Goal: Task Accomplishment & Management: Use online tool/utility

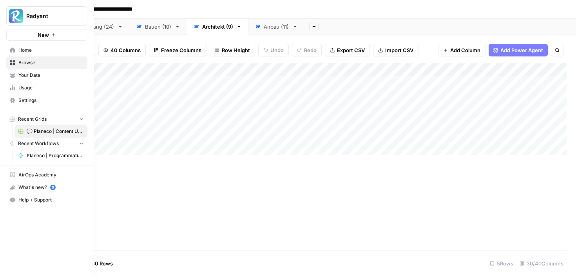
click at [47, 153] on span "Planeco | Programmatic Cluster für "Bauvoranfrage"" at bounding box center [55, 155] width 57 height 7
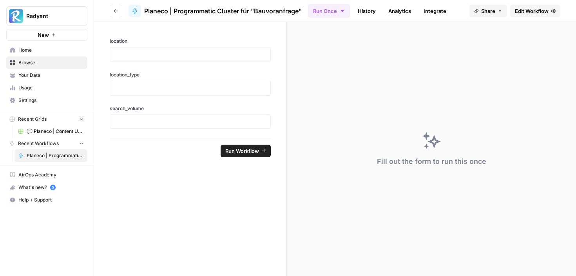
click at [33, 146] on span "Recent Workflows" at bounding box center [38, 143] width 41 height 7
click at [37, 146] on span "Recent Workflows" at bounding box center [38, 143] width 41 height 7
click at [83, 144] on icon "button" at bounding box center [81, 142] width 5 height 5
click at [83, 144] on icon "button" at bounding box center [81, 143] width 5 height 5
click at [80, 160] on link "Planeco | Programmatic Cluster für "Bauvoranfrage"" at bounding box center [51, 155] width 73 height 13
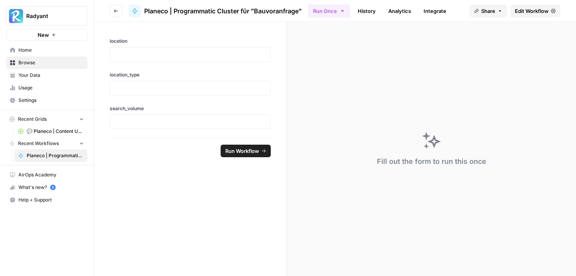
click at [31, 47] on span "Home" at bounding box center [50, 50] width 65 height 7
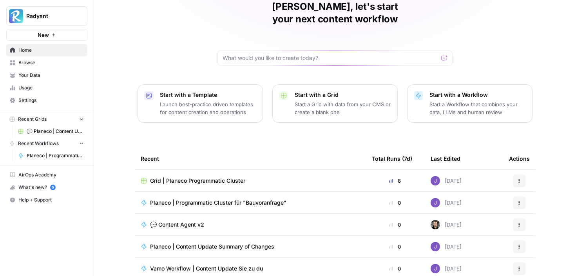
scroll to position [40, 0]
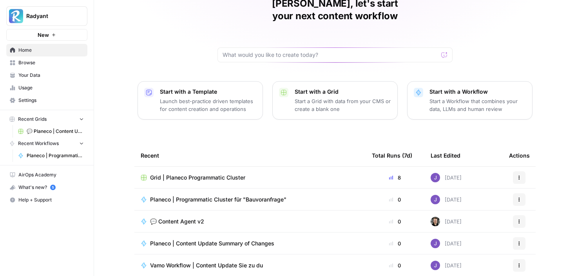
click at [213, 174] on span "Grid | Planeco Programmatic Cluster" at bounding box center [197, 178] width 95 height 8
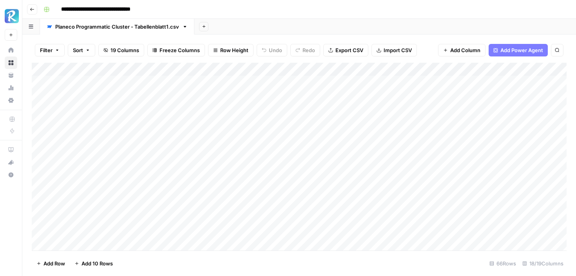
click at [32, 9] on icon "button" at bounding box center [32, 9] width 5 height 5
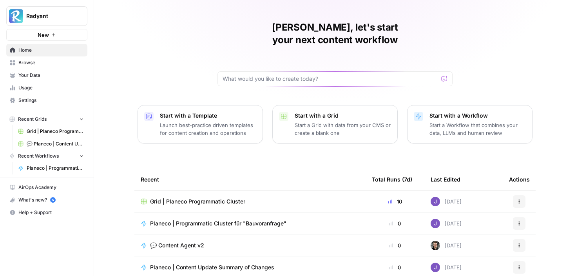
scroll to position [17, 0]
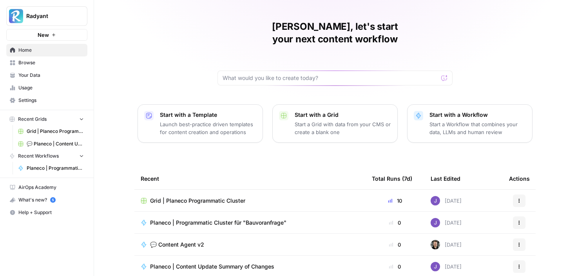
click at [211, 212] on td "Planeco | Programmatic Cluster für "Bauvoranfrage"" at bounding box center [250, 223] width 231 height 22
click at [229, 219] on span "Planeco | Programmatic Cluster für "Bauvoranfrage"" at bounding box center [218, 223] width 136 height 8
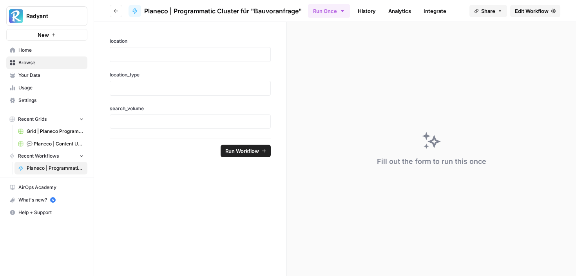
click at [371, 11] on link "History" at bounding box center [366, 11] width 27 height 13
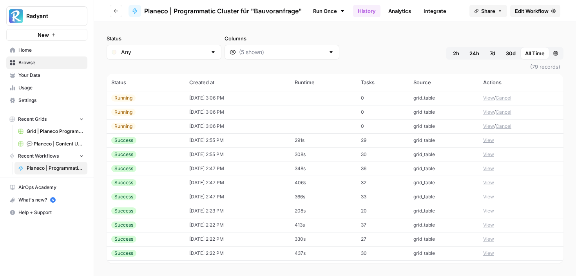
click at [396, 14] on link "Analytics" at bounding box center [400, 11] width 32 height 13
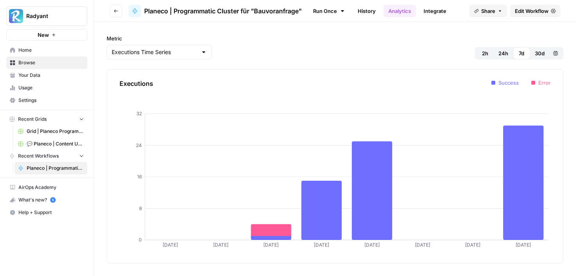
click at [432, 9] on link "Integrate" at bounding box center [435, 11] width 32 height 13
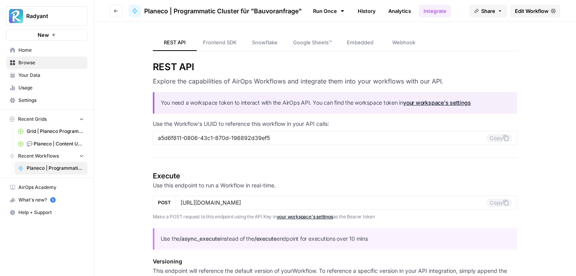
click at [333, 11] on link "Run Once" at bounding box center [329, 10] width 42 height 13
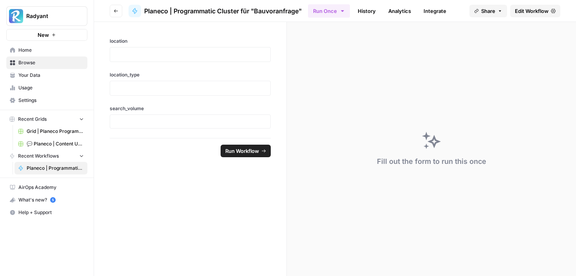
click at [43, 154] on span "Recent Workflows" at bounding box center [38, 156] width 41 height 7
click at [49, 167] on span "Planeco | Programmatic Cluster für "Bauvoranfrage"" at bounding box center [55, 168] width 57 height 7
click at [528, 13] on span "Edit Workflow" at bounding box center [532, 11] width 34 height 8
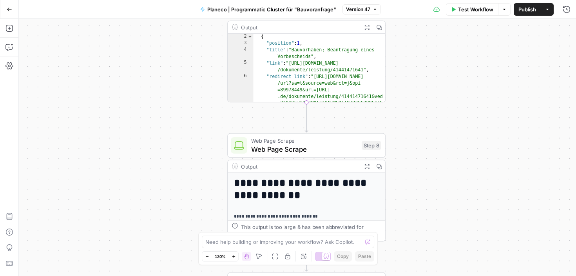
click at [280, 100] on div "{ "position" : 1 , "title" : "Bauvorhaben; Beantragung eines Vorbescheids" , "l…" at bounding box center [320, 91] width 133 height 116
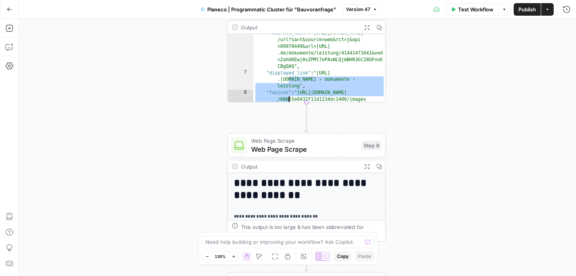
click at [189, 84] on div "**********" at bounding box center [298, 147] width 558 height 257
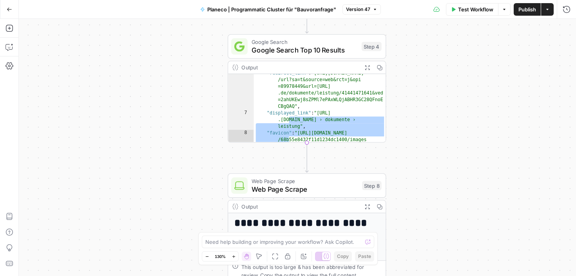
click at [299, 108] on div ""redirect_link" : "[URL][DOMAIN_NAME] /url?sa=t&source=web&rct=j&opi =89978449&…" at bounding box center [320, 138] width 133 height 136
type textarea "**********"
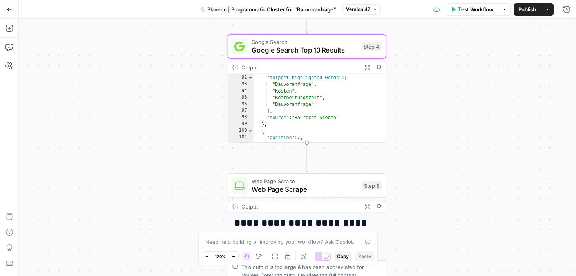
scroll to position [985, 0]
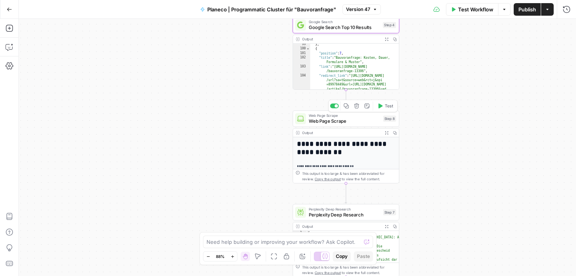
click at [331, 124] on span "Web Page Scrape" at bounding box center [345, 121] width 72 height 7
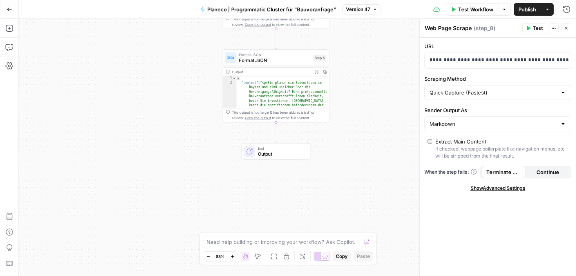
click at [7, 5] on button "Go Back" at bounding box center [9, 9] width 14 height 14
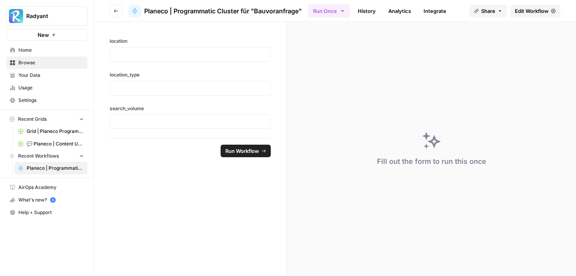
click at [533, 14] on span "Edit Workflow" at bounding box center [532, 11] width 34 height 8
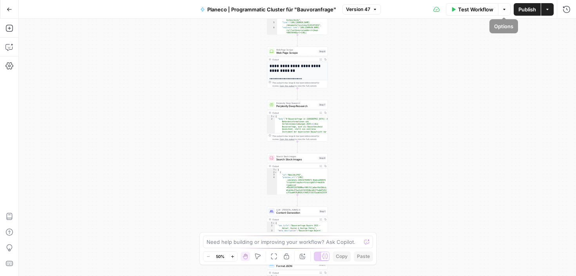
click at [552, 10] on button "Actions" at bounding box center [548, 9] width 13 height 13
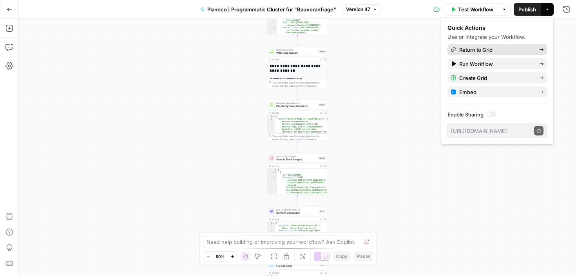
click at [478, 50] on span "Return to Grid" at bounding box center [497, 50] width 74 height 8
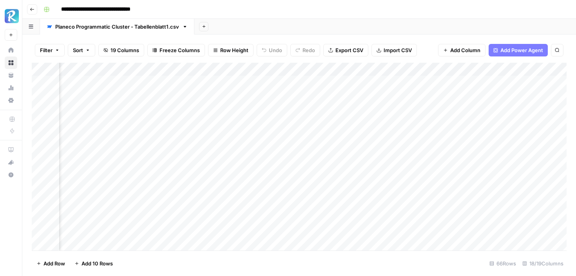
scroll to position [0, 440]
click at [299, 84] on div "Add Column" at bounding box center [299, 157] width 535 height 188
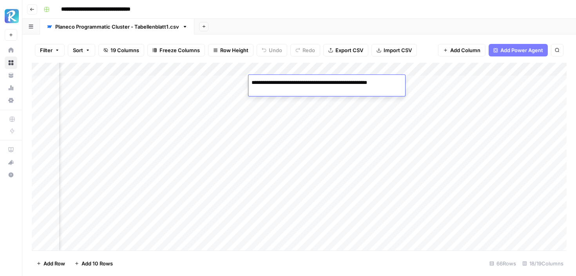
click at [286, 135] on div "Add Column" at bounding box center [299, 157] width 535 height 188
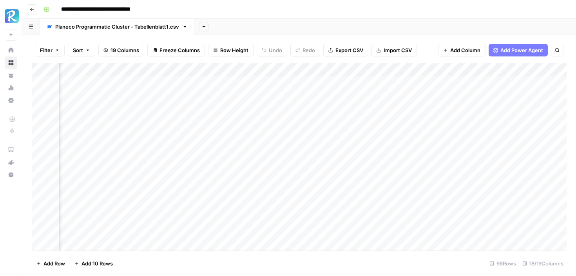
click at [286, 135] on div "Add Column" at bounding box center [299, 157] width 535 height 188
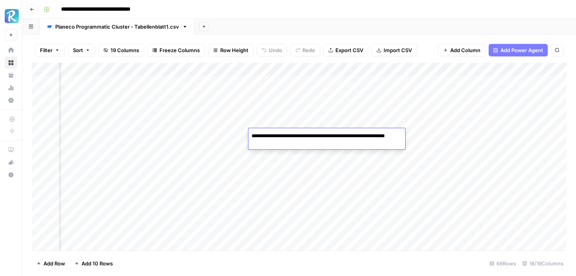
click at [358, 92] on div "Add Column" at bounding box center [299, 157] width 535 height 188
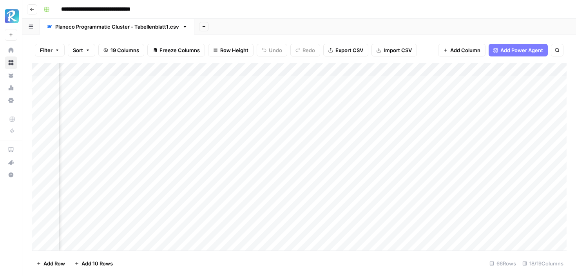
click at [358, 92] on div "Add Column" at bounding box center [299, 157] width 535 height 188
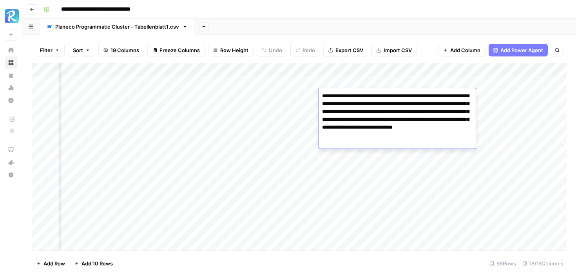
click at [351, 170] on div "Add Column" at bounding box center [299, 157] width 535 height 188
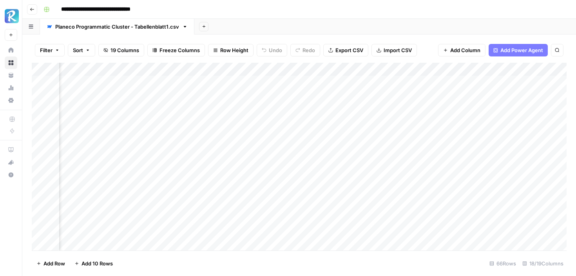
click at [351, 170] on div "Add Column" at bounding box center [299, 157] width 535 height 188
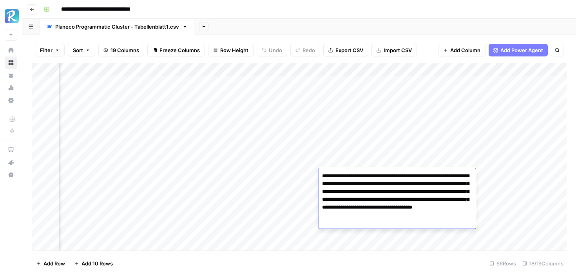
click at [349, 151] on div "Add Column" at bounding box center [299, 157] width 535 height 188
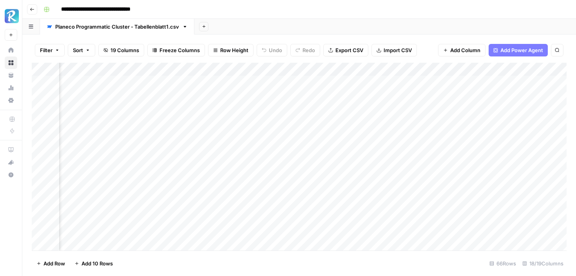
click at [349, 151] on div "Add Column" at bounding box center [299, 157] width 535 height 188
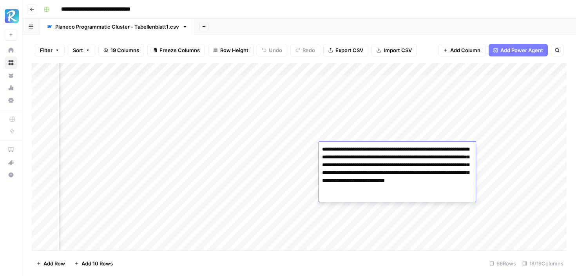
scroll to position [0, 492]
click at [373, 84] on div "Add Column" at bounding box center [299, 157] width 535 height 188
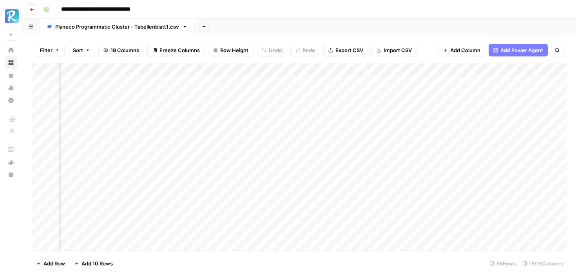
click at [373, 84] on div "Add Column" at bounding box center [299, 157] width 535 height 188
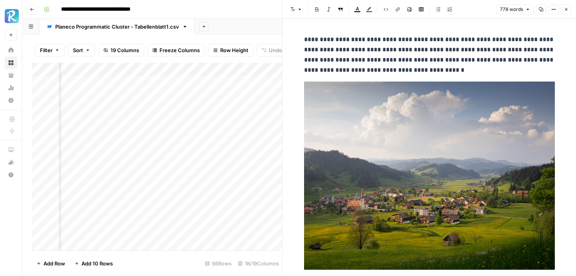
click at [565, 8] on icon "button" at bounding box center [566, 9] width 5 height 5
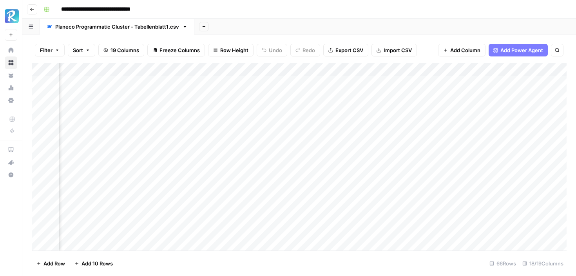
click at [379, 80] on div "Add Column" at bounding box center [299, 157] width 535 height 188
click at [379, 80] on div at bounding box center [373, 82] width 72 height 15
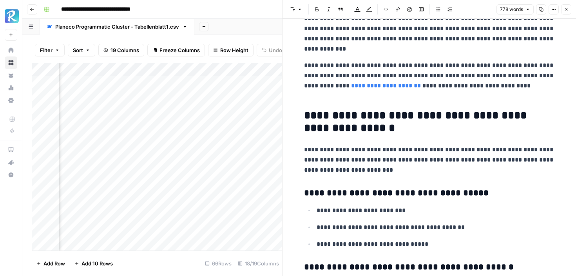
scroll to position [95, 0]
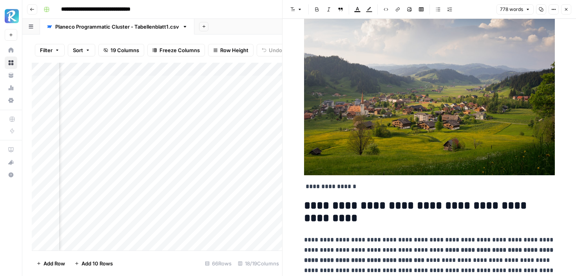
click at [566, 10] on icon "button" at bounding box center [566, 9] width 5 height 5
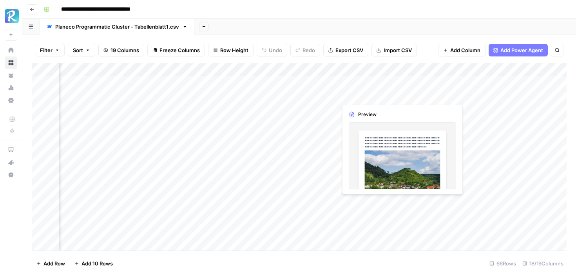
click at [380, 97] on div "Add Column" at bounding box center [299, 157] width 535 height 188
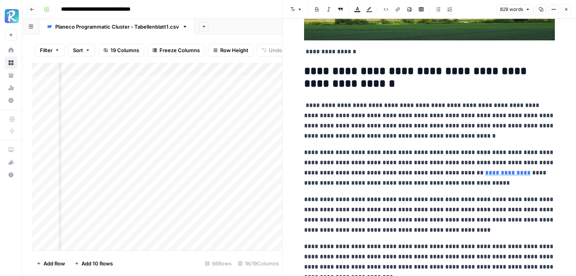
scroll to position [209, 0]
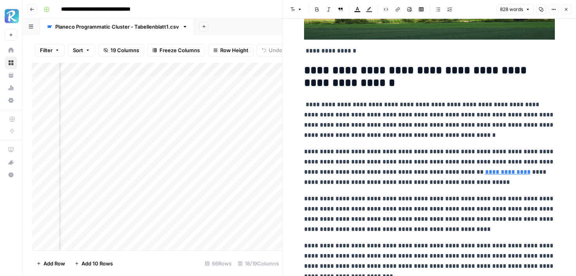
click at [307, 106] on p "**********" at bounding box center [429, 120] width 251 height 41
click at [325, 129] on p "**********" at bounding box center [429, 120] width 251 height 41
click at [332, 166] on p "**********" at bounding box center [429, 167] width 251 height 41
click at [429, 124] on p "**********" at bounding box center [429, 120] width 251 height 41
click at [0, 0] on lt-em "**********" at bounding box center [0, 0] width 0 height 0
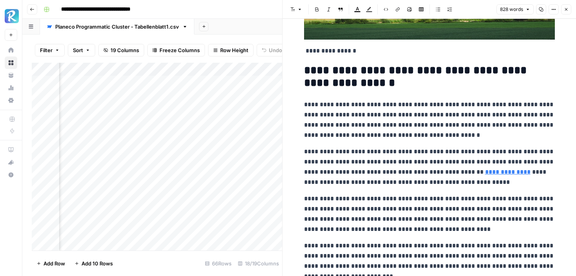
click at [474, 136] on p "**********" at bounding box center [429, 120] width 251 height 41
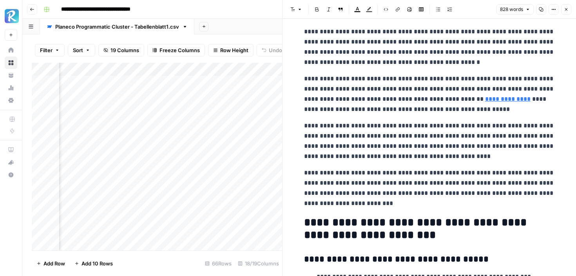
scroll to position [284, 0]
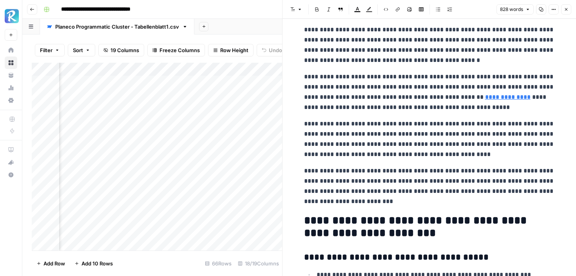
click at [461, 109] on p "**********" at bounding box center [429, 92] width 251 height 41
drag, startPoint x: 509, startPoint y: 76, endPoint x: 547, endPoint y: 76, distance: 38.0
click at [547, 76] on p "**********" at bounding box center [429, 92] width 251 height 41
copy p "**********"
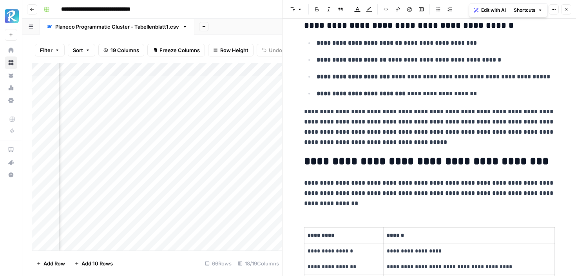
scroll to position [591, 0]
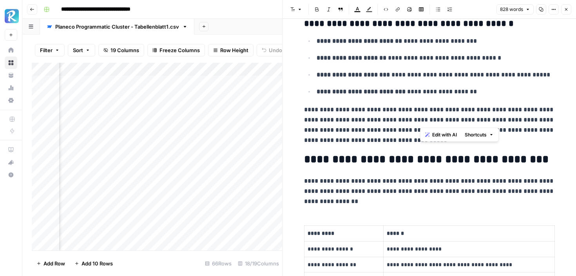
drag, startPoint x: 420, startPoint y: 122, endPoint x: 476, endPoint y: 122, distance: 56.1
click at [476, 122] on p "**********" at bounding box center [429, 125] width 251 height 41
copy p "**********"
click at [359, 129] on p "**********" at bounding box center [429, 125] width 251 height 41
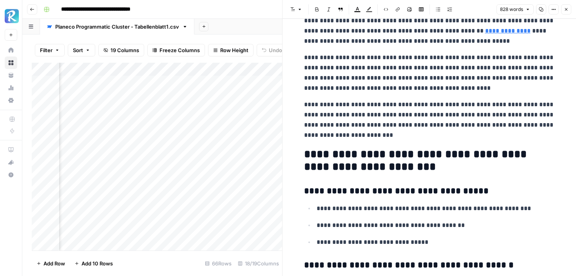
scroll to position [269, 0]
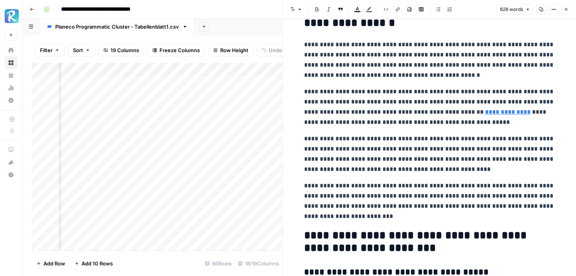
click at [565, 9] on icon "button" at bounding box center [566, 9] width 5 height 5
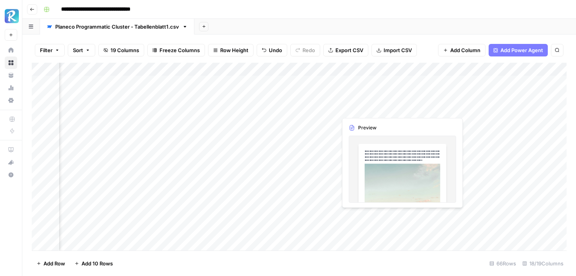
click at [369, 114] on div "Add Column" at bounding box center [299, 157] width 535 height 188
click at [363, 112] on div "Add Column" at bounding box center [299, 157] width 535 height 188
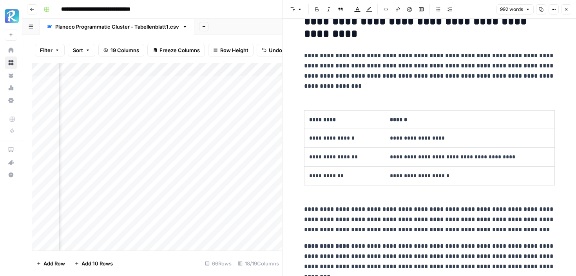
scroll to position [967, 0]
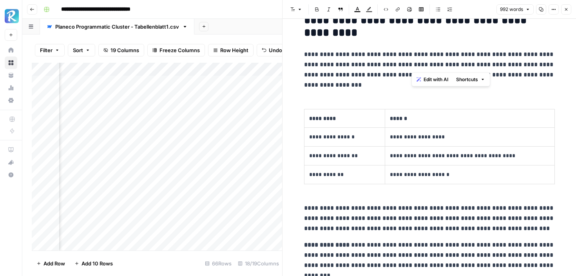
drag, startPoint x: 413, startPoint y: 65, endPoint x: 456, endPoint y: 66, distance: 43.1
click at [456, 66] on p "**********" at bounding box center [429, 69] width 251 height 41
copy p "**********"
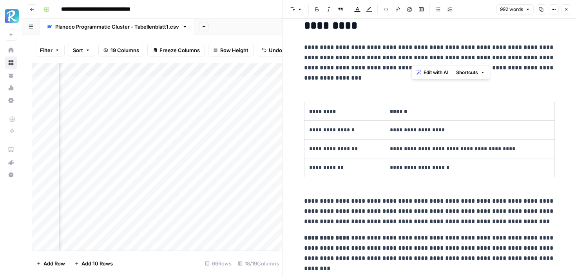
click at [385, 211] on p "**********" at bounding box center [429, 211] width 251 height 31
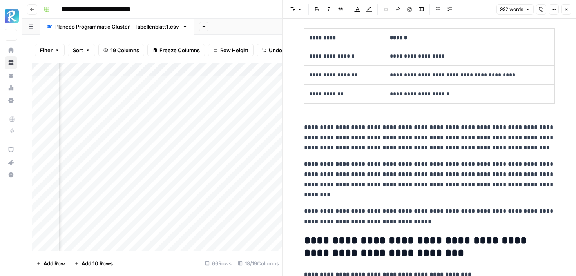
scroll to position [1049, 0]
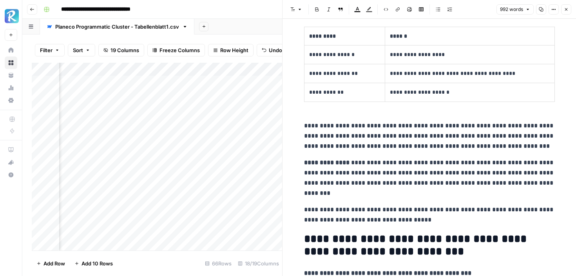
click at [389, 198] on p "**********" at bounding box center [429, 178] width 251 height 41
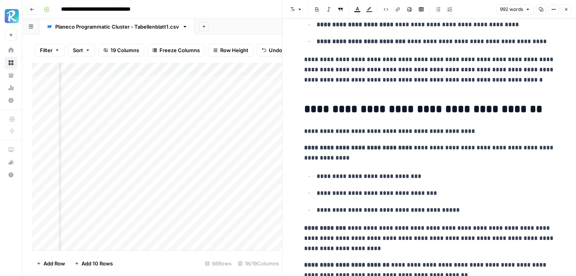
scroll to position [1827, 0]
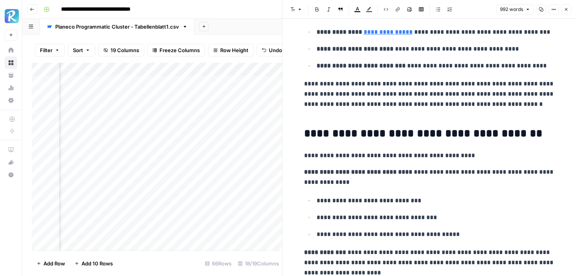
click at [252, 135] on div "Add Column" at bounding box center [157, 157] width 251 height 188
click at [568, 8] on icon "button" at bounding box center [566, 9] width 5 height 5
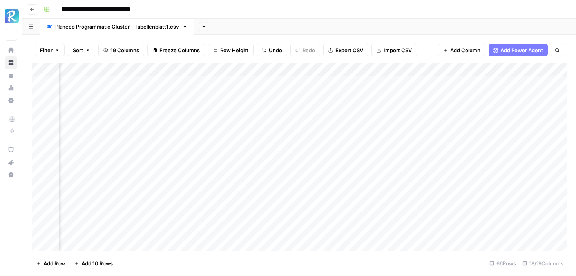
click at [363, 134] on div "Add Column" at bounding box center [299, 157] width 535 height 188
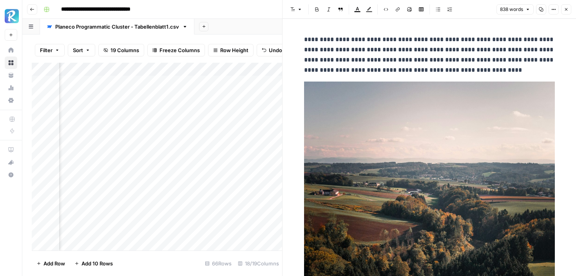
click at [411, 64] on p "**********" at bounding box center [429, 55] width 251 height 41
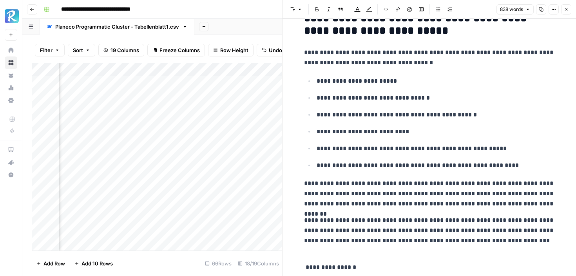
scroll to position [1924, 0]
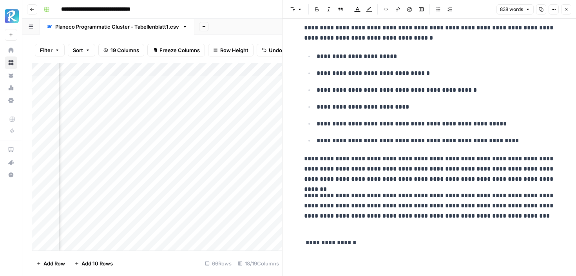
click at [569, 7] on button "Close" at bounding box center [567, 9] width 10 height 10
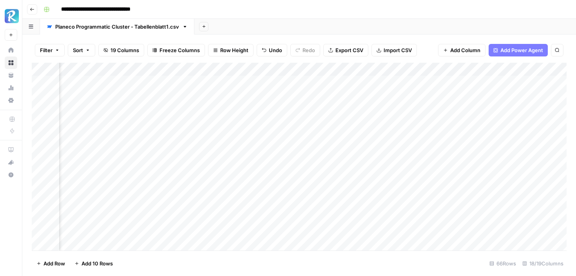
click at [371, 146] on div "Add Column" at bounding box center [299, 157] width 535 height 188
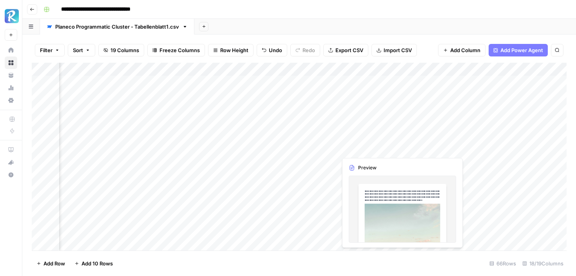
click at [371, 146] on div "Add Column" at bounding box center [299, 157] width 535 height 188
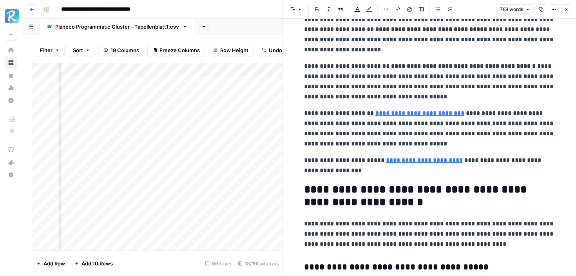
scroll to position [447, 0]
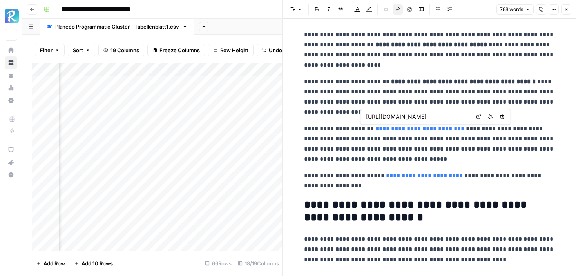
click at [392, 131] on link "**********" at bounding box center [420, 128] width 89 height 6
click at [477, 116] on icon at bounding box center [479, 117] width 4 height 4
click at [347, 152] on p "**********" at bounding box center [429, 144] width 251 height 41
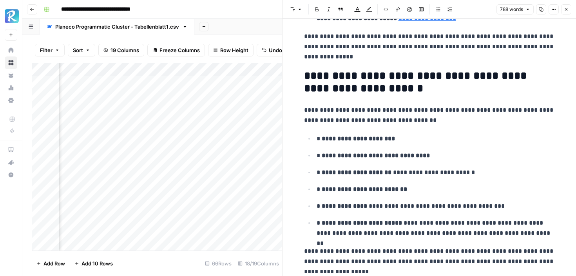
scroll to position [1940, 0]
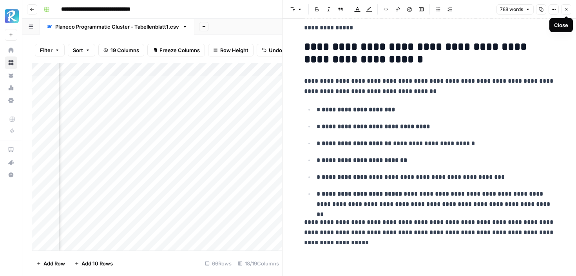
click at [565, 10] on icon "button" at bounding box center [566, 9] width 5 height 5
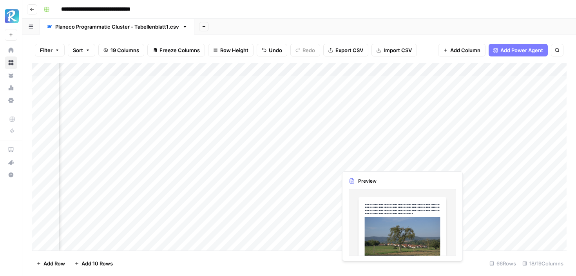
click at [356, 159] on div "Add Column" at bounding box center [299, 157] width 535 height 188
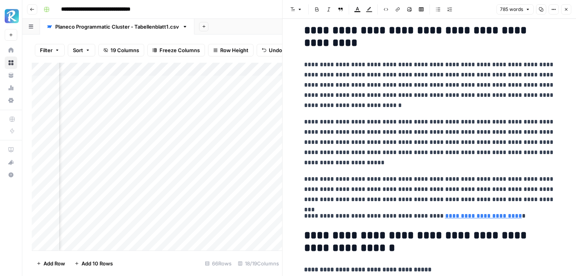
scroll to position [250, 0]
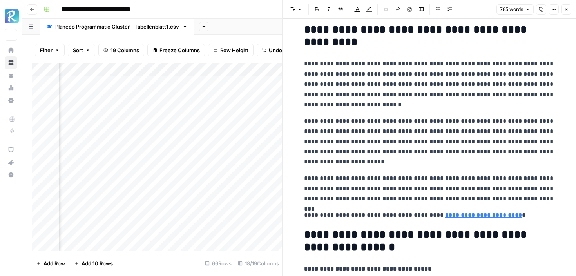
click at [376, 158] on div at bounding box center [373, 162] width 72 height 15
click at [391, 149] on p "**********" at bounding box center [429, 141] width 251 height 51
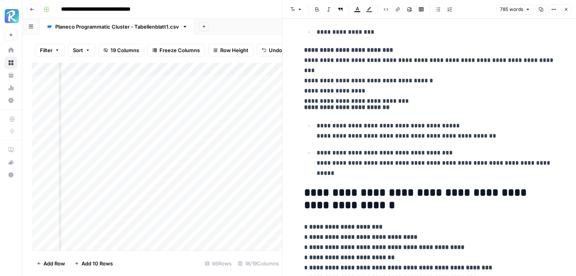
scroll to position [1559, 0]
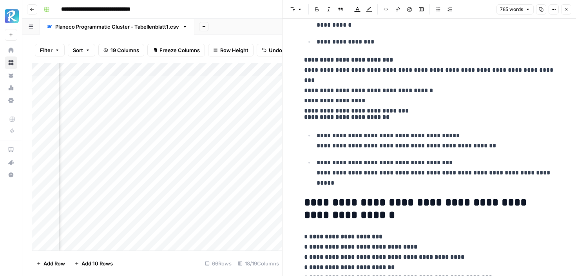
click at [564, 9] on button "Close" at bounding box center [567, 9] width 10 height 10
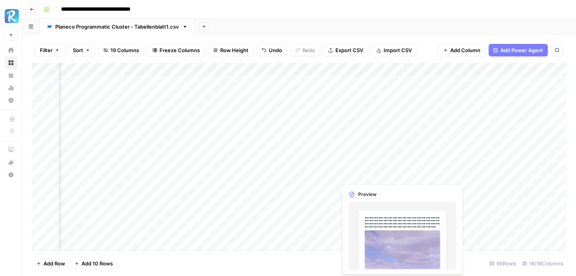
click at [364, 176] on div "Add Column" at bounding box center [299, 157] width 535 height 188
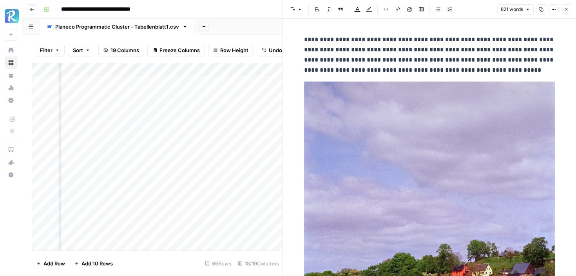
click at [400, 174] on div at bounding box center [373, 175] width 72 height 15
click at [429, 68] on p "**********" at bounding box center [429, 55] width 251 height 41
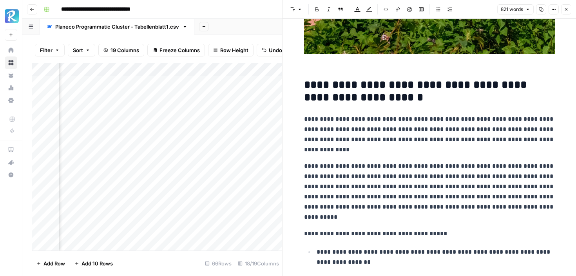
scroll to position [407, 0]
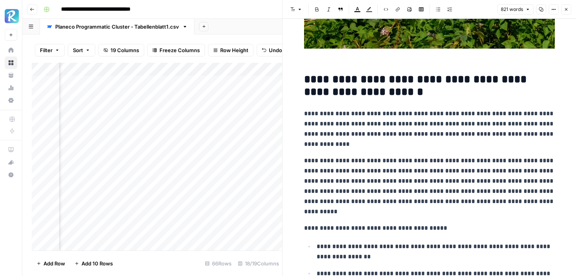
click at [379, 148] on p "**********" at bounding box center [429, 129] width 251 height 41
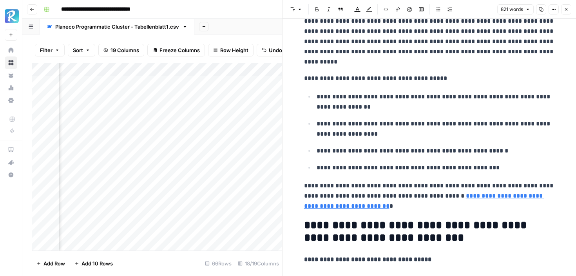
scroll to position [558, 0]
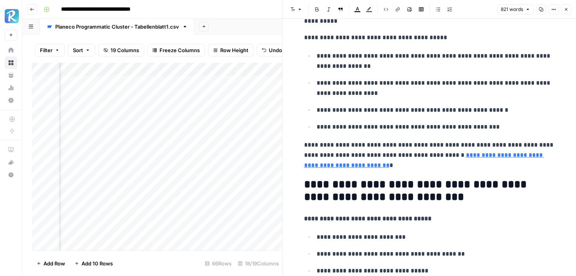
click at [397, 160] on p "**********" at bounding box center [429, 155] width 251 height 31
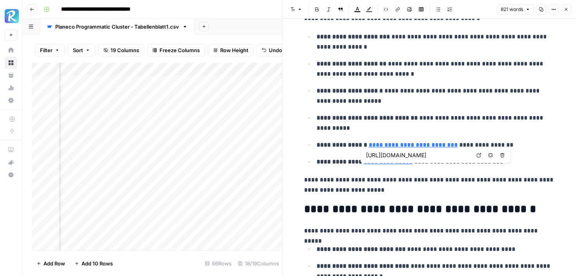
scroll to position [1750, 0]
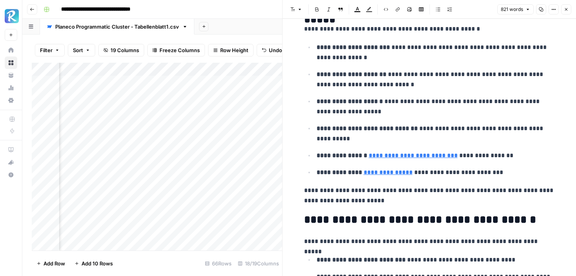
click at [569, 9] on icon "button" at bounding box center [566, 9] width 5 height 5
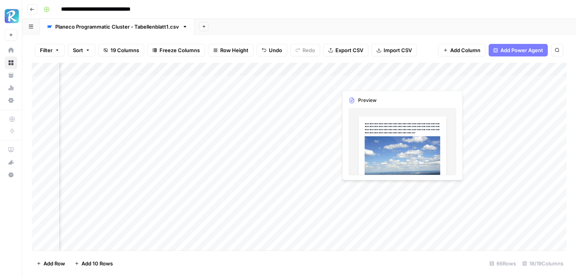
click at [345, 190] on div "Add Column" at bounding box center [299, 157] width 535 height 188
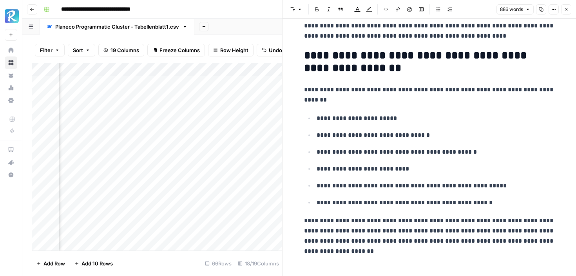
scroll to position [2026, 0]
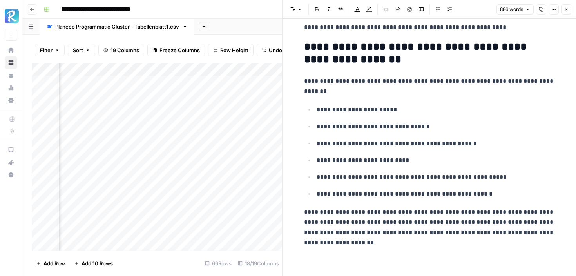
click at [563, 10] on button "Close" at bounding box center [567, 9] width 10 height 10
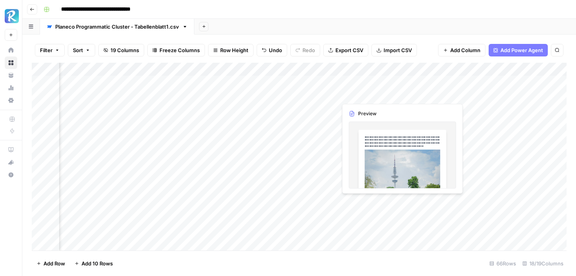
click at [365, 204] on div "Add Column" at bounding box center [299, 157] width 535 height 188
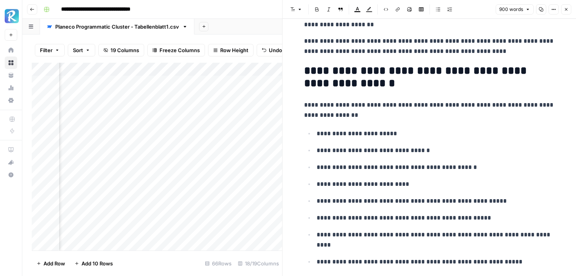
scroll to position [2091, 0]
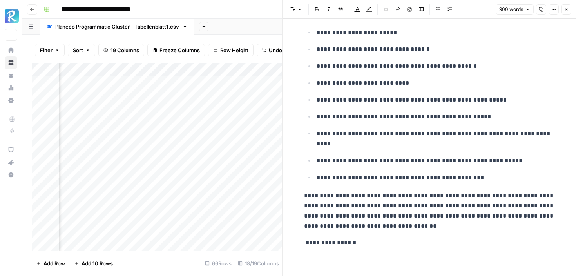
click at [569, 10] on button "Close" at bounding box center [567, 9] width 10 height 10
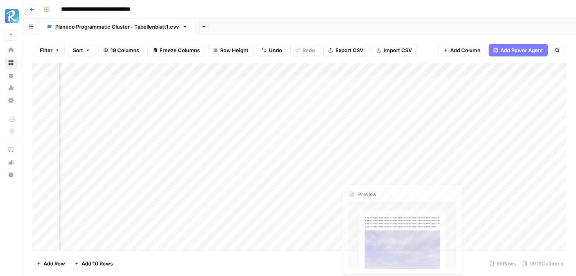
click at [381, 184] on div "Add Column" at bounding box center [299, 157] width 535 height 188
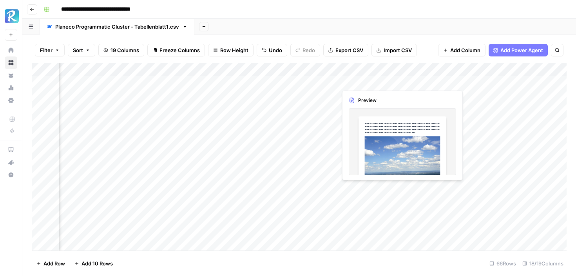
click at [381, 184] on div "Add Column" at bounding box center [299, 157] width 535 height 188
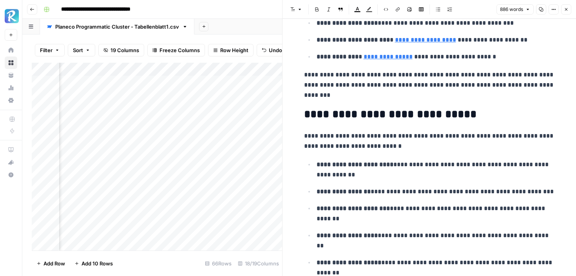
scroll to position [1792, 0]
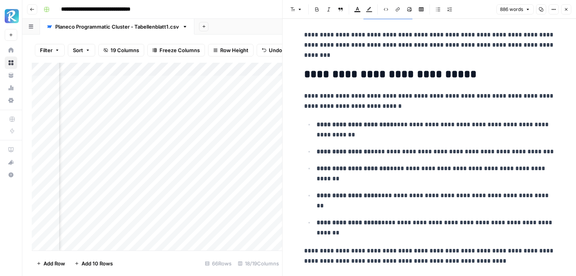
click at [565, 7] on icon "button" at bounding box center [566, 9] width 5 height 5
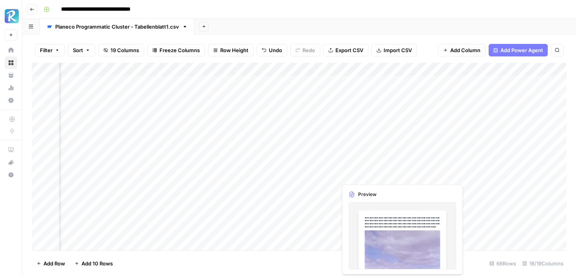
click at [376, 177] on div "Add Column" at bounding box center [299, 157] width 535 height 188
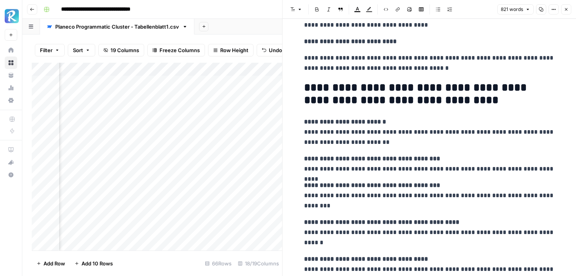
scroll to position [1605, 0]
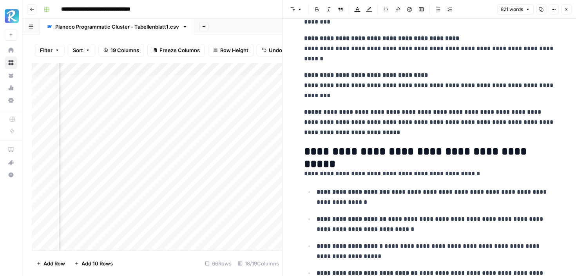
click at [567, 9] on icon "button" at bounding box center [566, 9] width 5 height 5
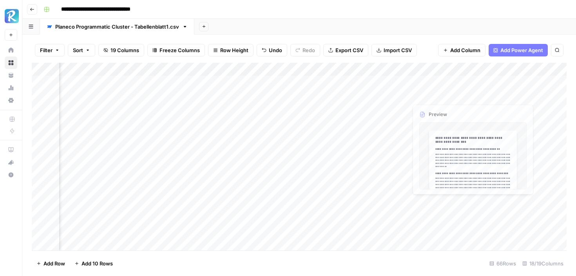
click at [437, 81] on div "Add Column" at bounding box center [299, 157] width 535 height 188
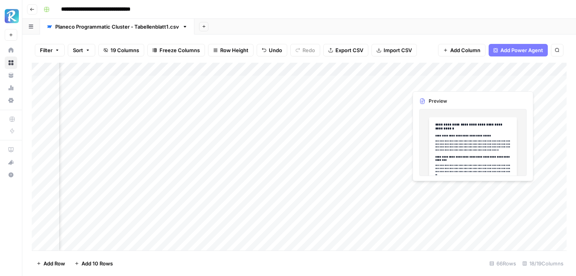
click at [437, 81] on div "Add Column" at bounding box center [299, 157] width 535 height 188
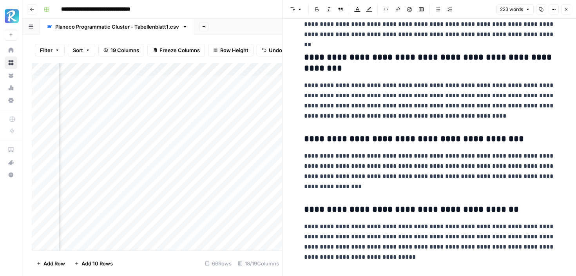
scroll to position [176, 0]
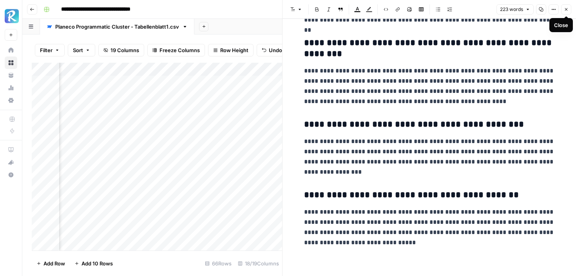
click at [566, 8] on icon "button" at bounding box center [566, 9] width 5 height 5
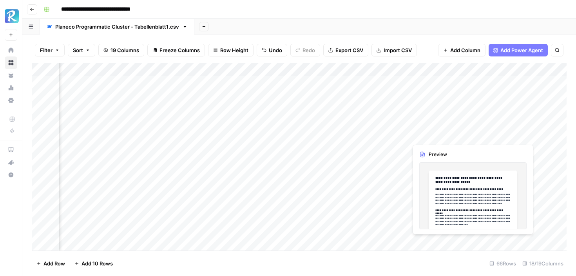
click at [427, 135] on div "Add Column" at bounding box center [299, 157] width 535 height 188
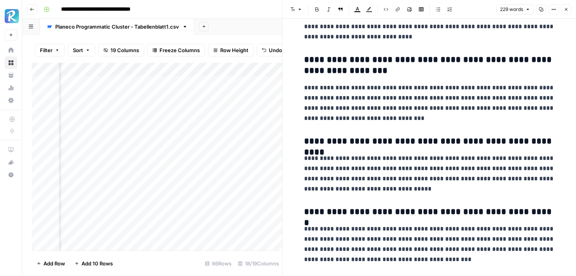
scroll to position [175, 0]
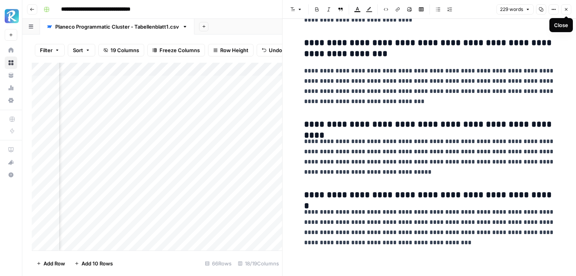
click at [566, 11] on icon "button" at bounding box center [566, 9] width 5 height 5
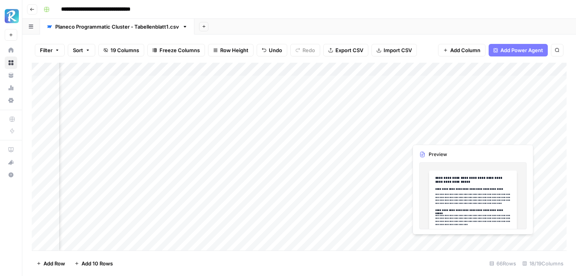
scroll to position [0, 550]
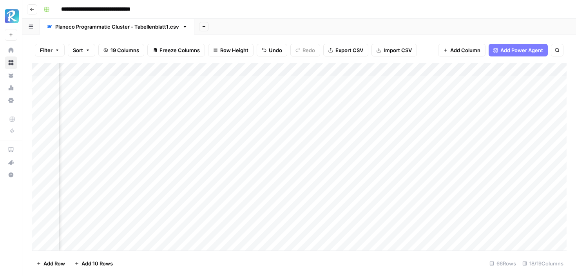
click at [454, 81] on div "Add Column" at bounding box center [299, 157] width 535 height 188
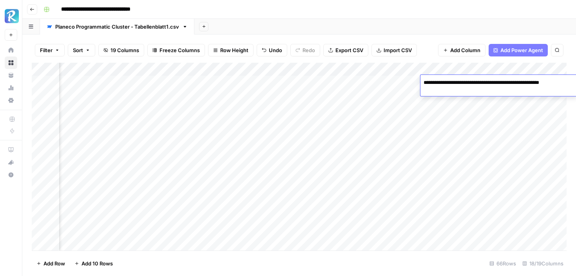
click at [449, 98] on div "Add Column" at bounding box center [299, 157] width 535 height 188
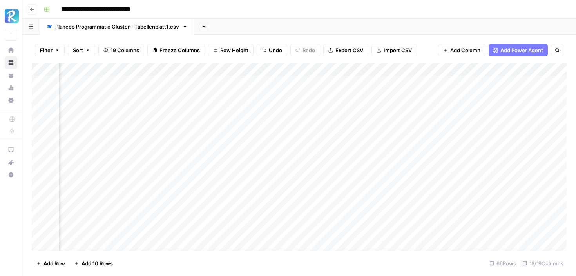
click at [449, 98] on div "Add Column" at bounding box center [299, 157] width 535 height 188
click at [504, 80] on div "Add Column" at bounding box center [299, 157] width 535 height 188
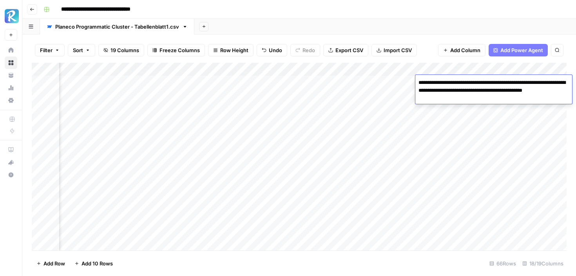
click at [459, 228] on div "Add Column" at bounding box center [299, 157] width 535 height 188
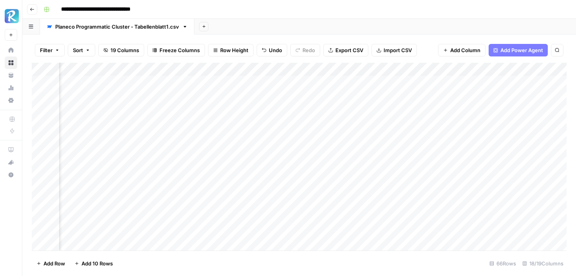
scroll to position [0, 483]
click at [311, 84] on div "Add Column" at bounding box center [299, 157] width 535 height 188
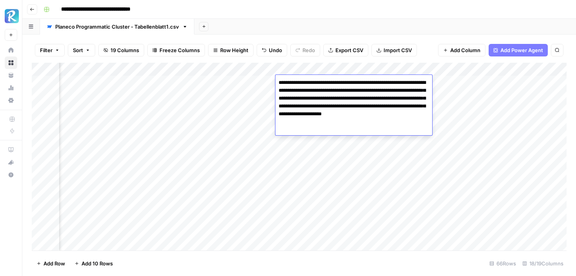
click at [380, 188] on div "Add Column" at bounding box center [299, 157] width 535 height 188
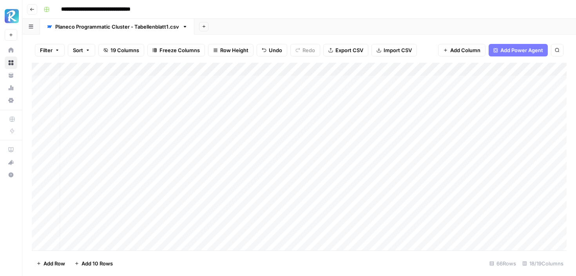
scroll to position [0, 0]
